Goal: Information Seeking & Learning: Learn about a topic

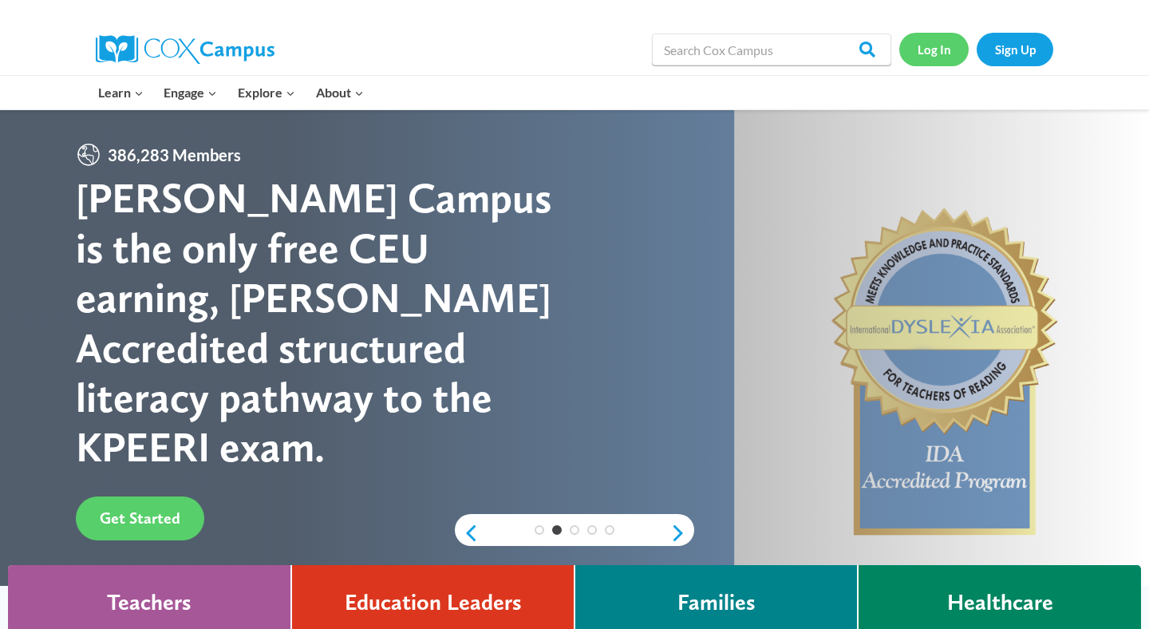
click at [920, 51] on link "Log In" at bounding box center [933, 49] width 69 height 33
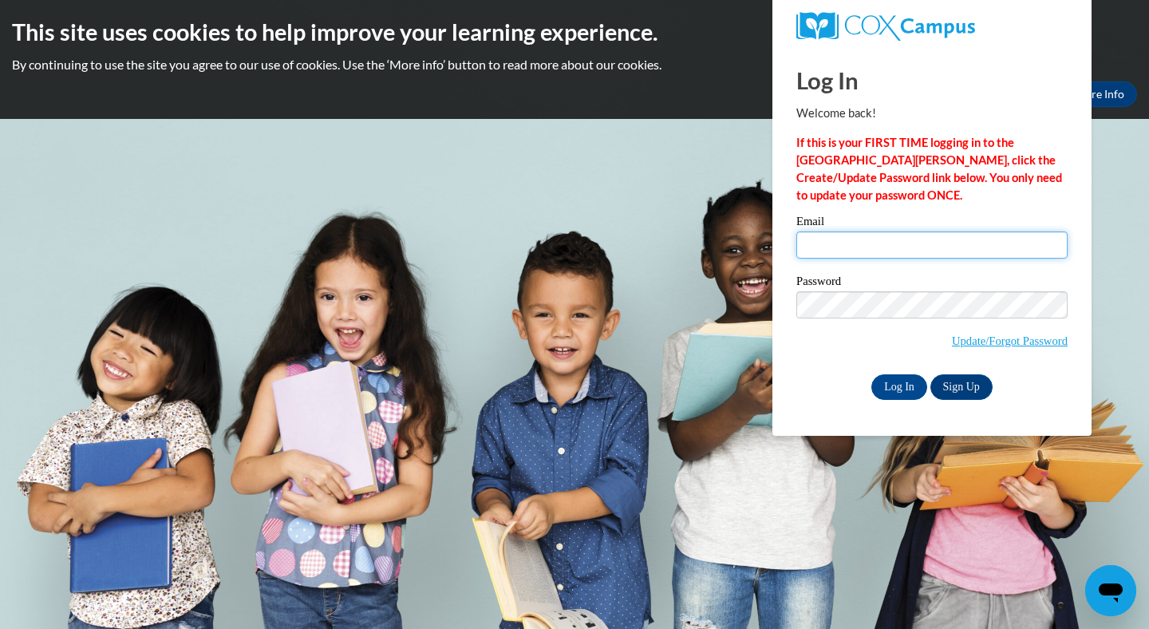
click at [863, 251] on input "Email" at bounding box center [931, 244] width 271 height 27
type input "vburk@cub.uca.edu"
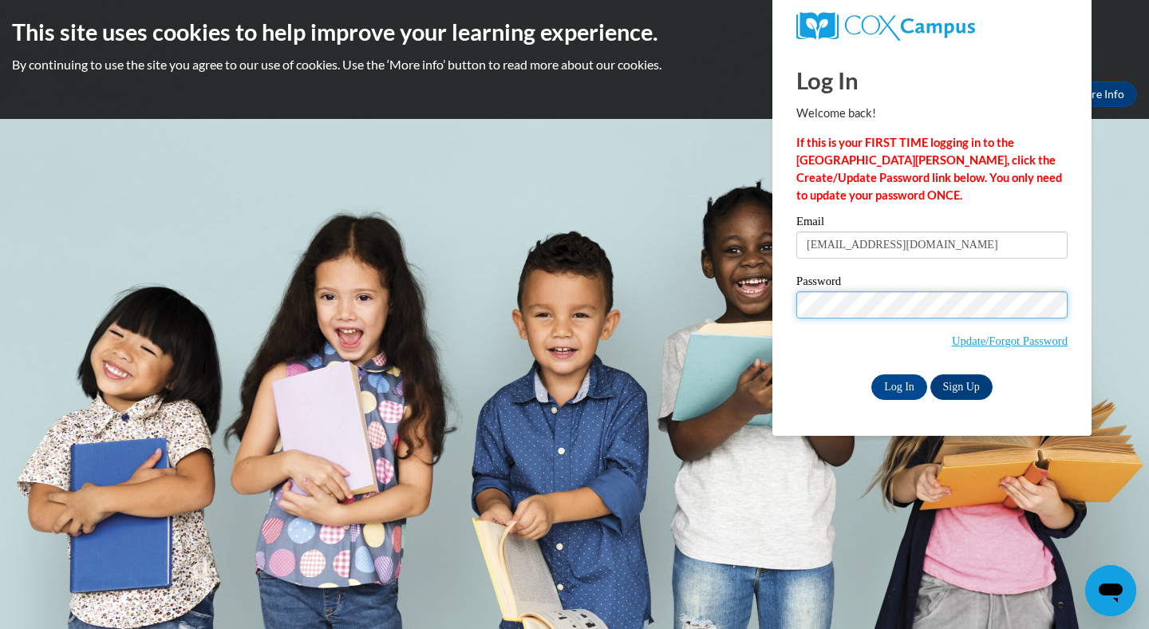
click at [871, 374] on input "Log In" at bounding box center [899, 387] width 56 height 26
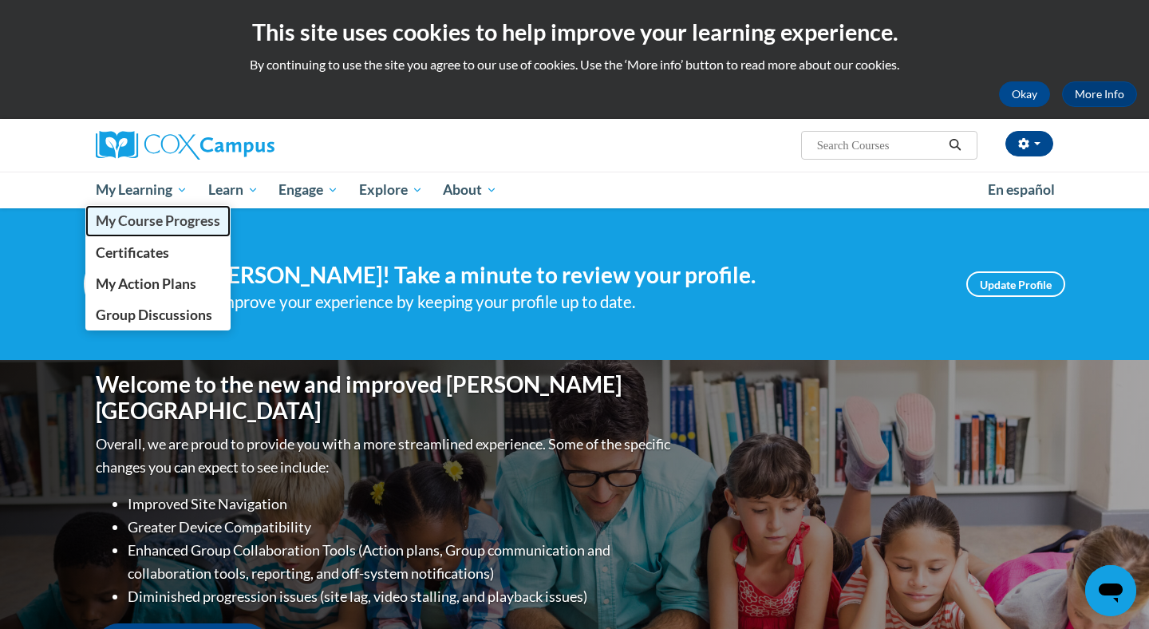
click at [143, 218] on span "My Course Progress" at bounding box center [158, 220] width 124 height 17
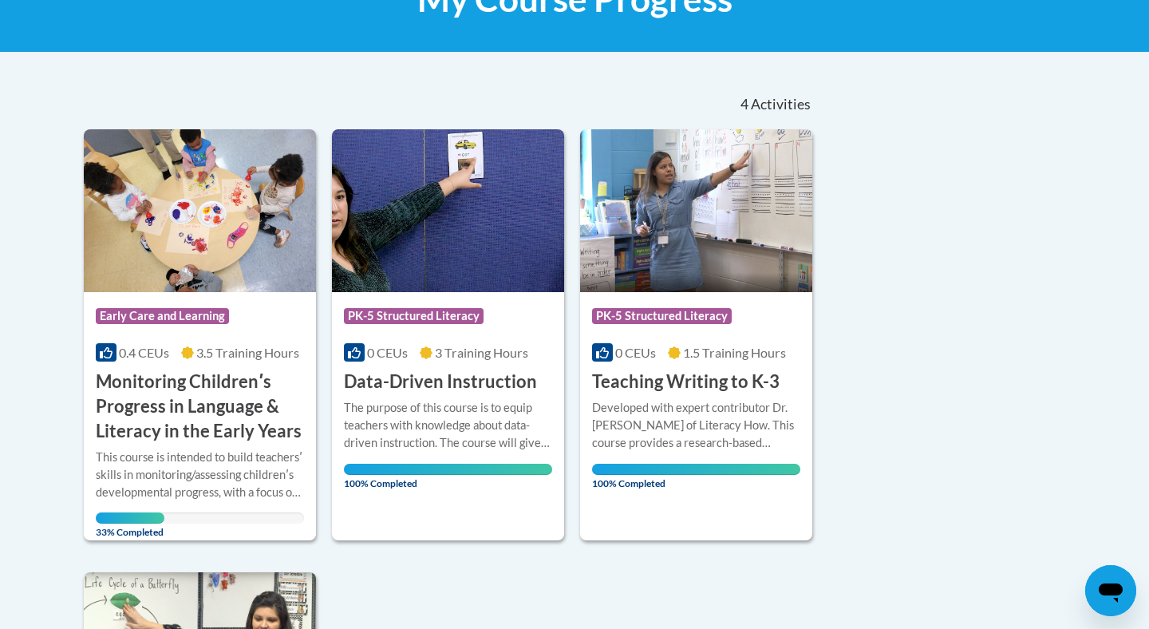
scroll to position [279, 0]
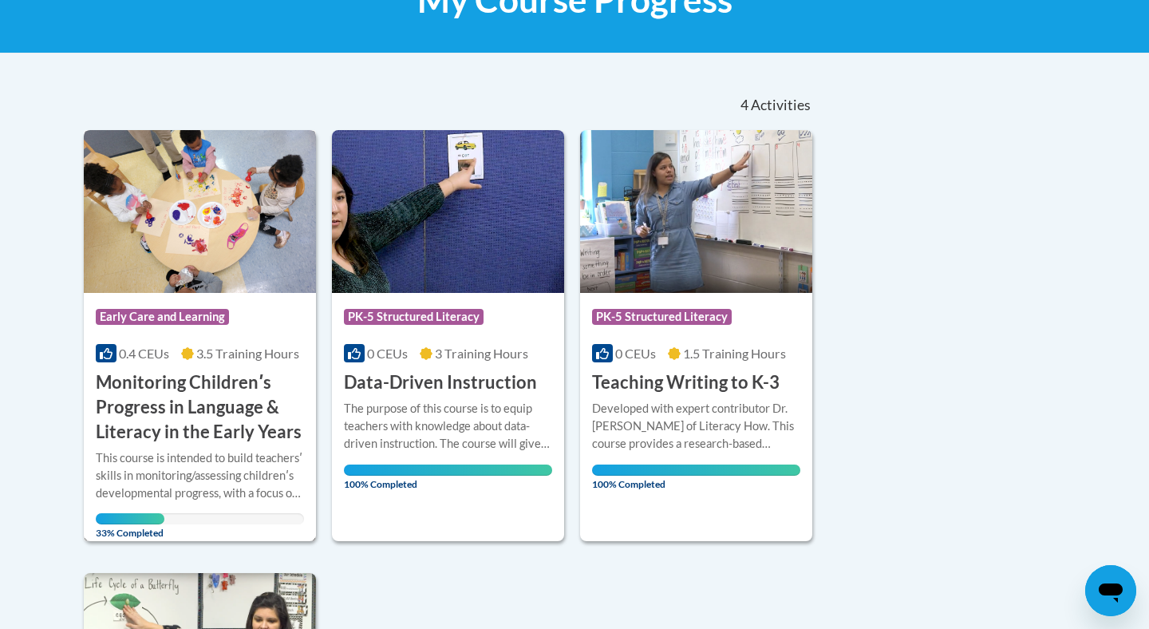
click at [208, 406] on h3 "Monitoring Childrenʹs Progress in Language & Literacy in the Early Years" at bounding box center [200, 406] width 208 height 73
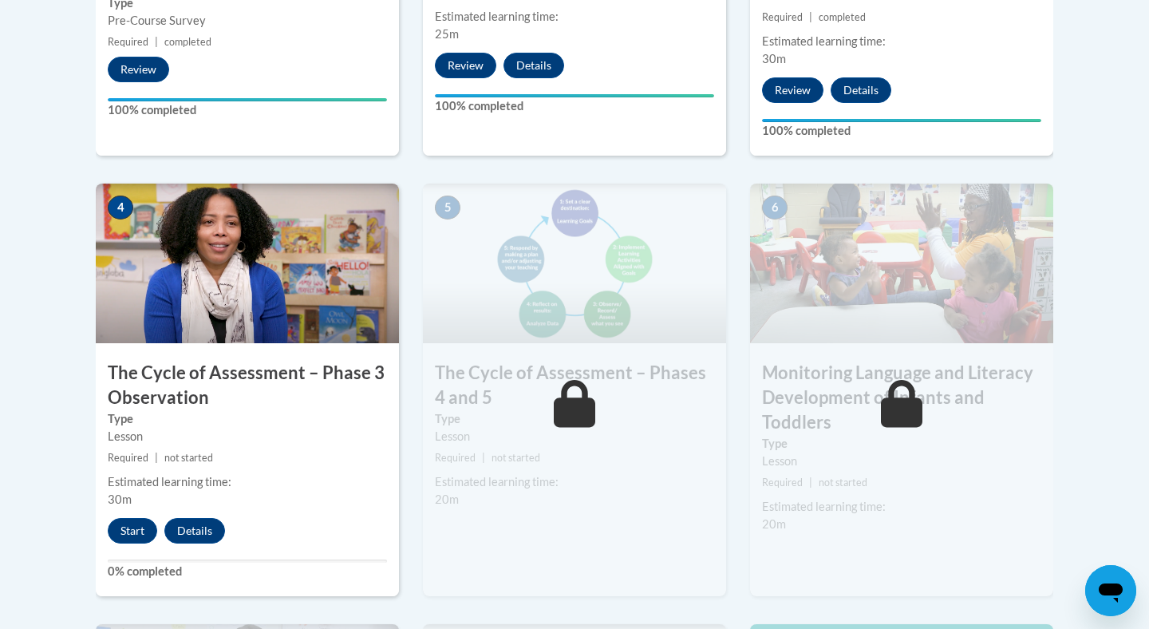
scroll to position [853, 0]
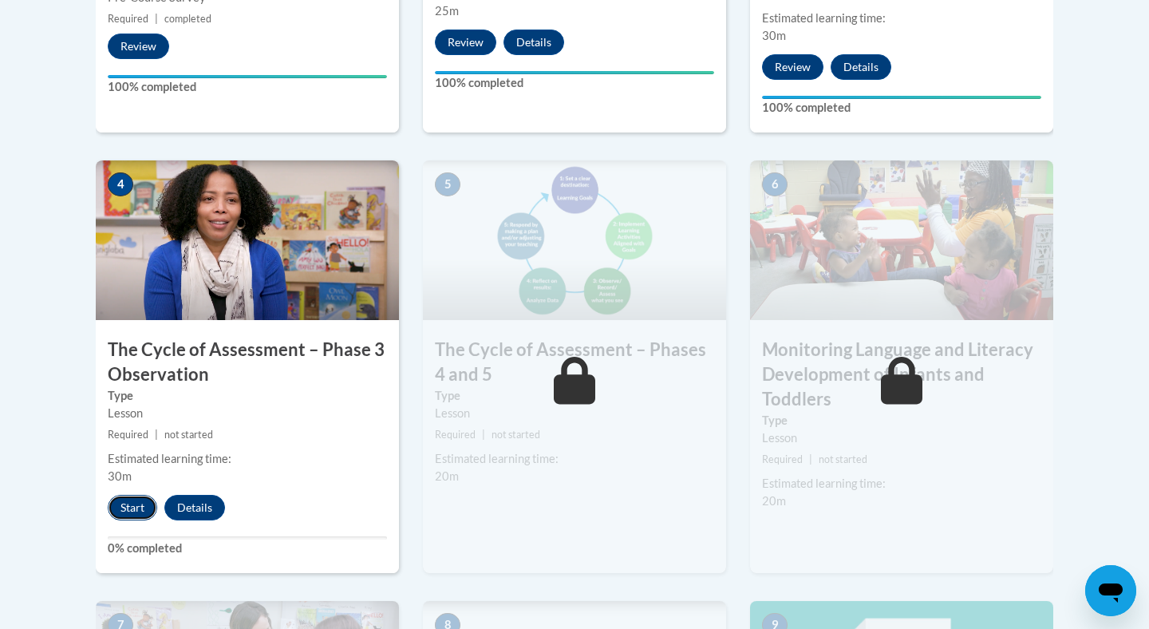
click at [124, 511] on button "Start" at bounding box center [132, 508] width 49 height 26
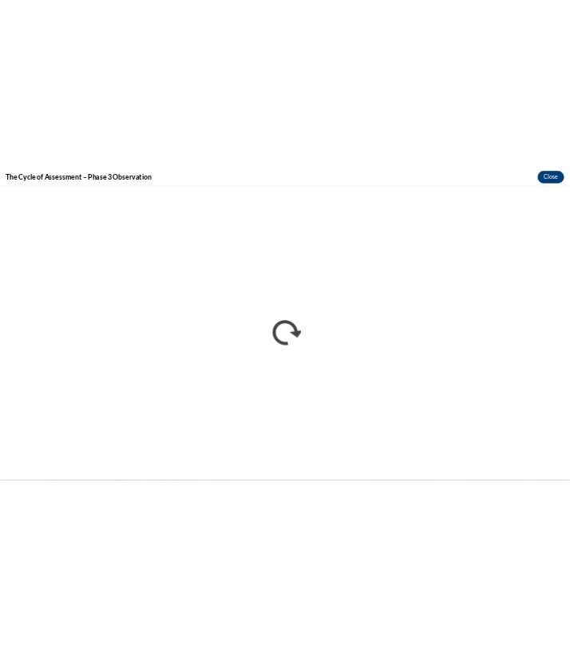
scroll to position [0, 0]
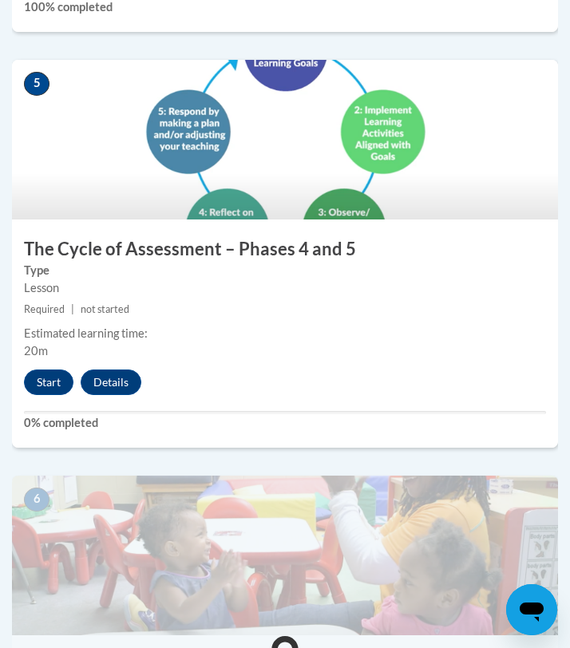
scroll to position [2144, 0]
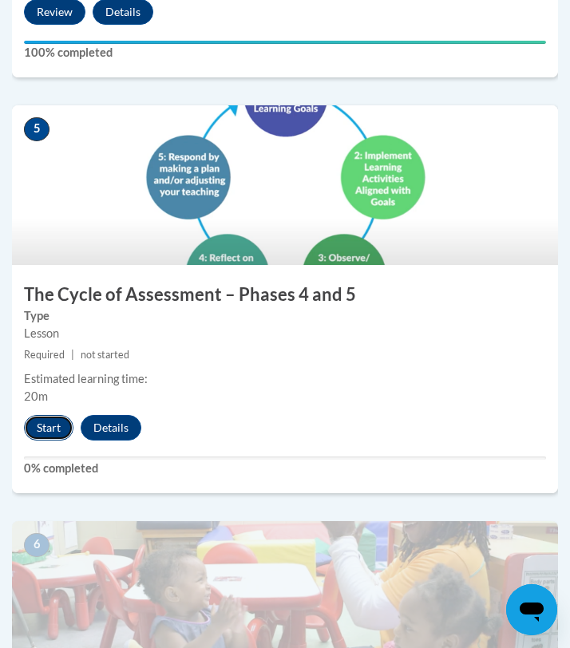
click at [37, 416] on button "Start" at bounding box center [48, 428] width 49 height 26
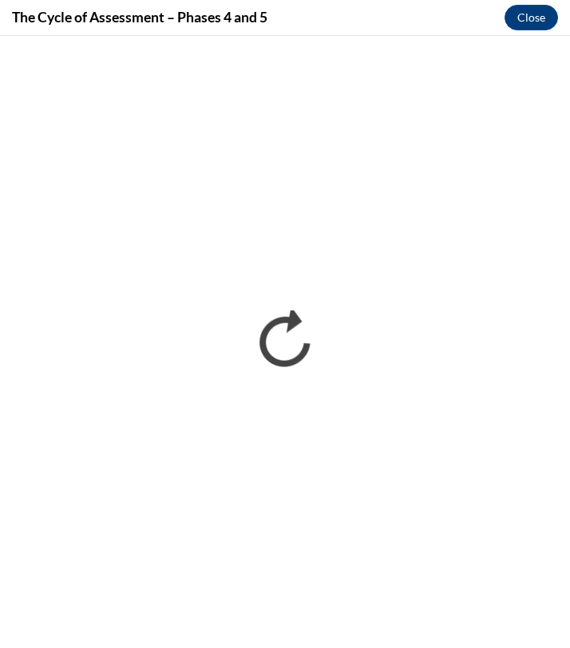
scroll to position [0, 0]
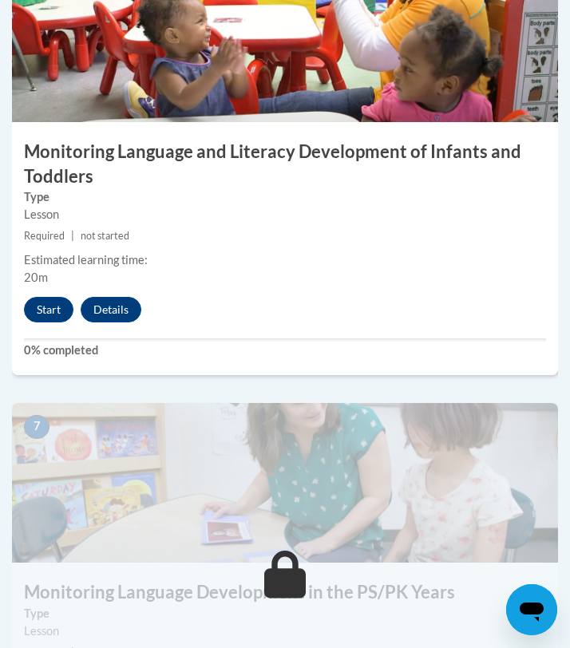
scroll to position [2697, 0]
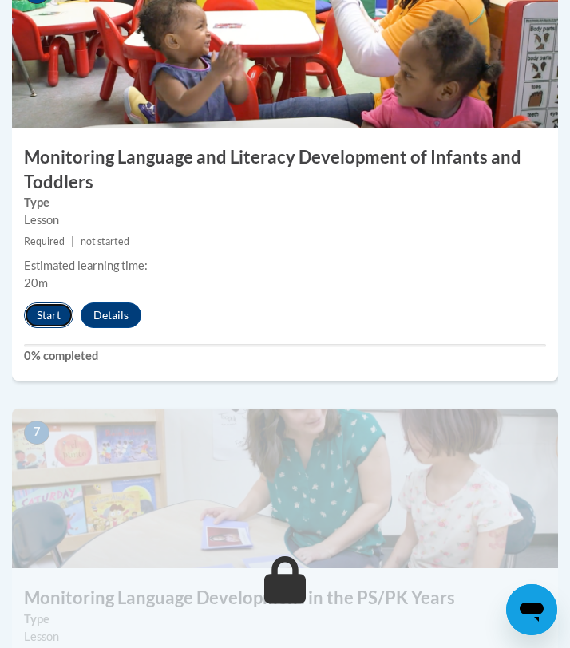
click at [40, 310] on button "Start" at bounding box center [48, 315] width 49 height 26
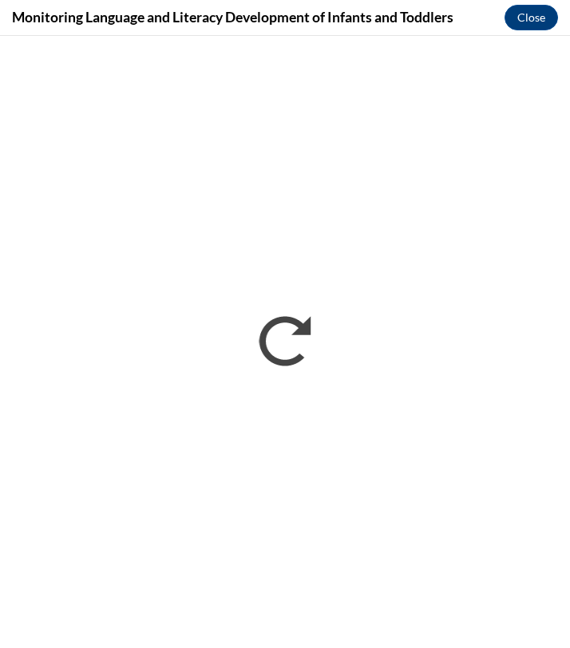
scroll to position [0, 0]
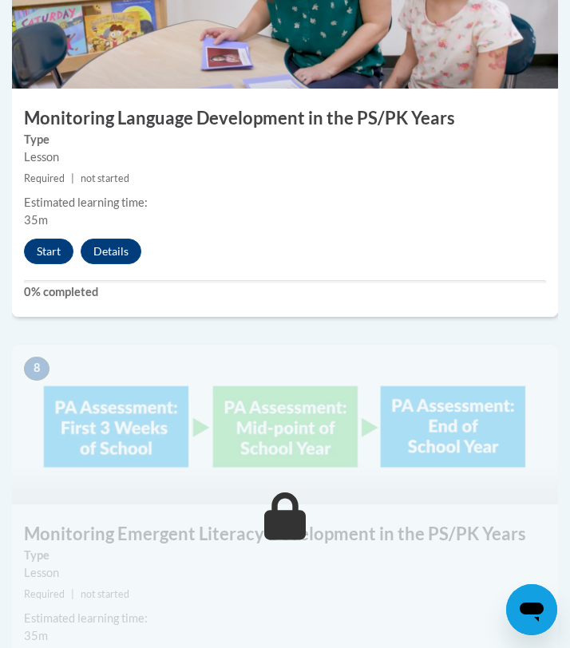
scroll to position [3170, 0]
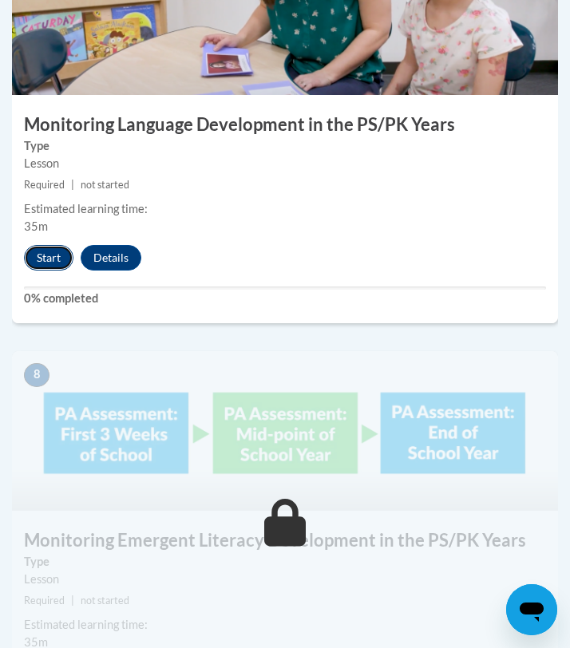
click at [57, 255] on button "Start" at bounding box center [48, 258] width 49 height 26
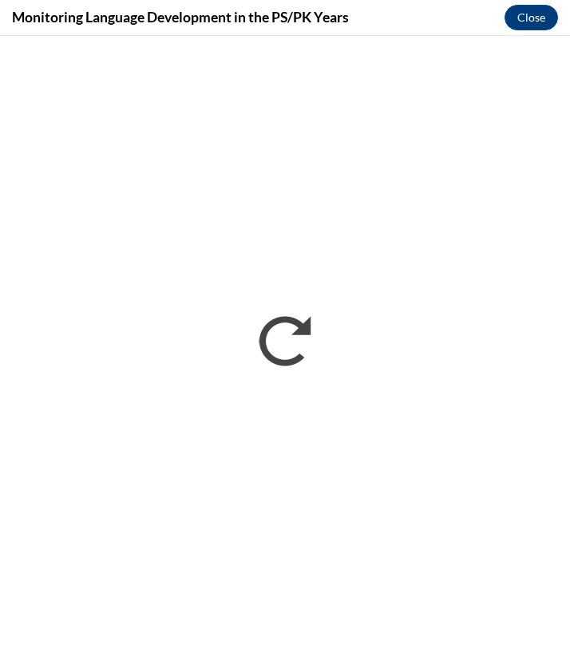
scroll to position [0, 0]
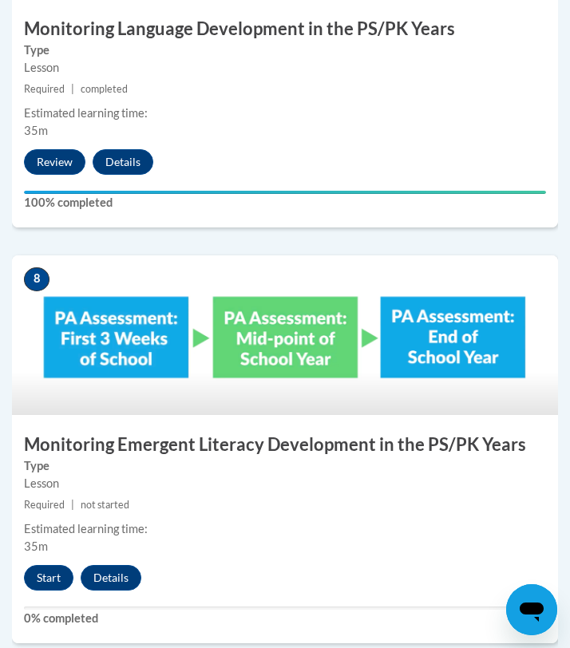
scroll to position [3264, 0]
